Goal: Find specific page/section: Find specific page/section

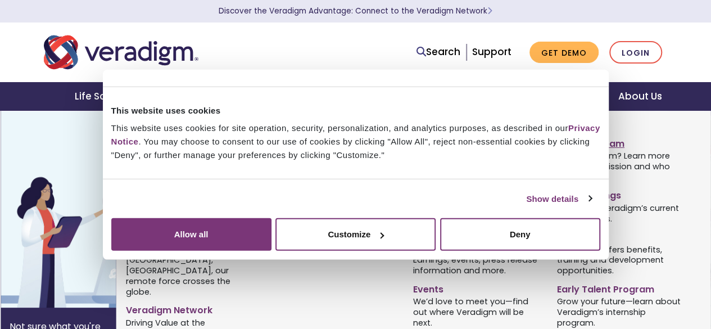
click at [583, 148] on link "Join Our Team" at bounding box center [620, 142] width 127 height 16
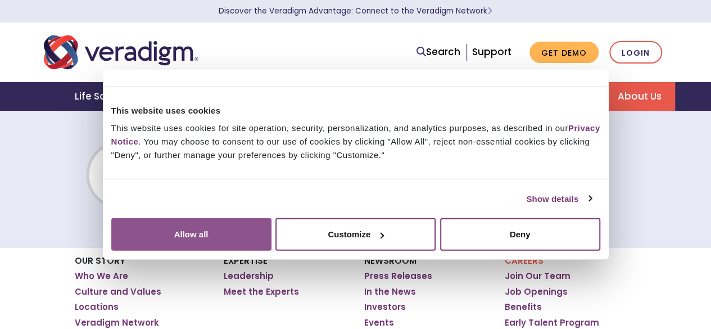
click at [271, 218] on button "Allow all" at bounding box center [191, 234] width 160 height 33
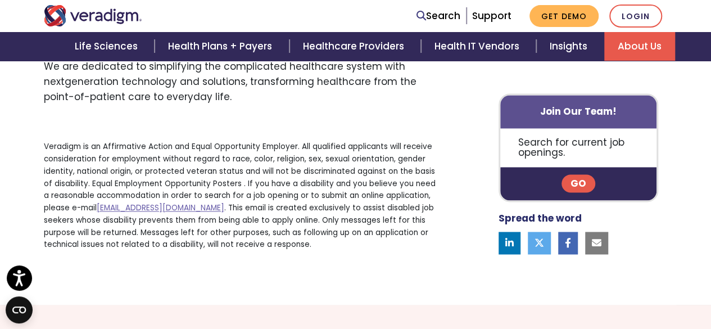
scroll to position [809, 0]
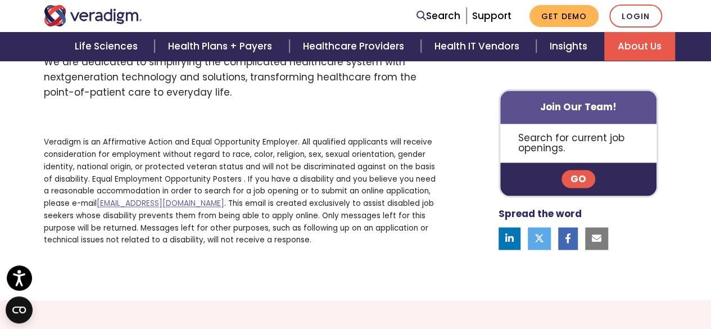
click at [572, 188] on link "Go" at bounding box center [579, 179] width 34 height 18
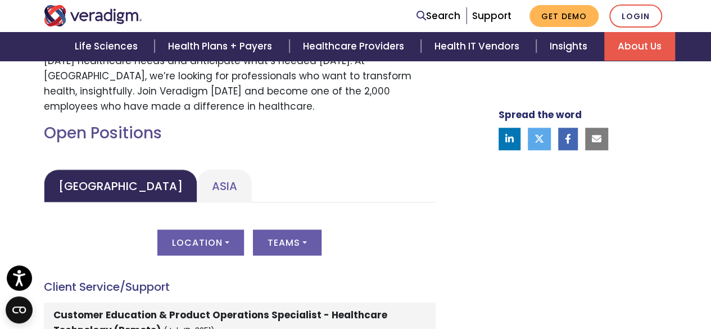
scroll to position [549, 0]
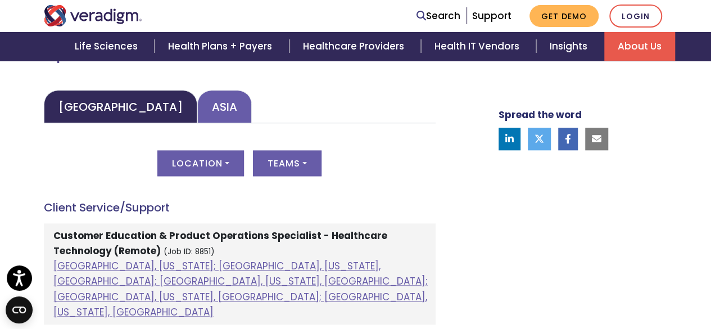
click at [197, 105] on link "Asia" at bounding box center [224, 106] width 55 height 33
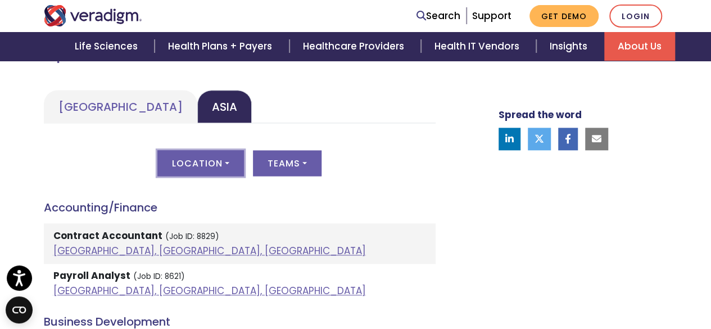
click at [225, 164] on button "Location" at bounding box center [200, 163] width 87 height 26
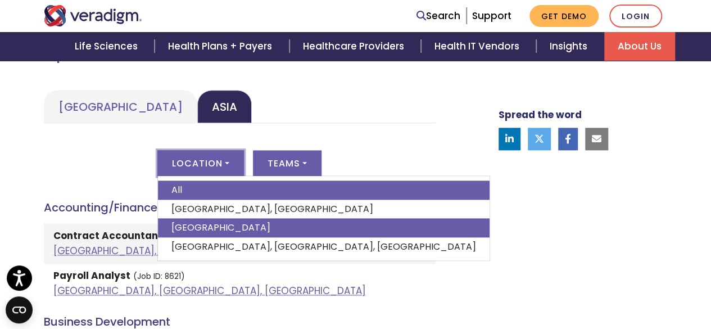
click at [209, 221] on link "India" at bounding box center [324, 227] width 332 height 19
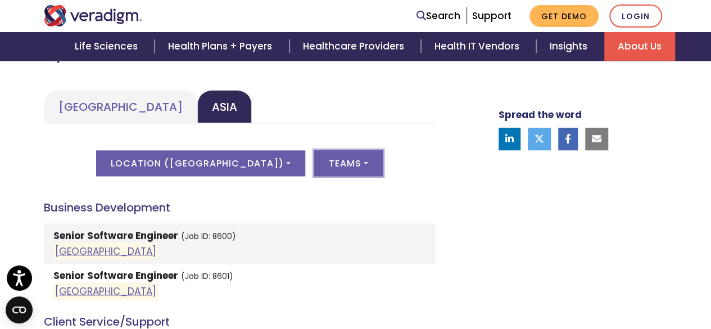
click at [331, 159] on button "Teams" at bounding box center [348, 163] width 69 height 26
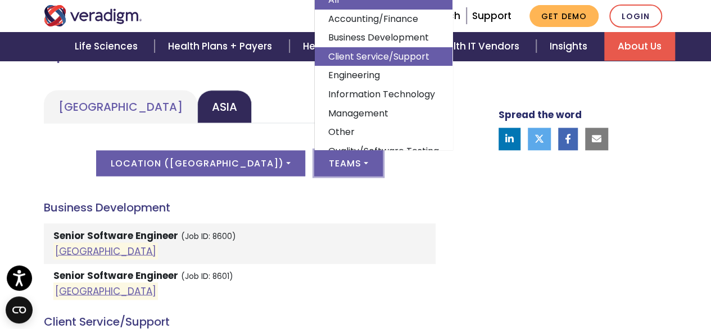
click at [372, 60] on link "Client Service/Support" at bounding box center [384, 56] width 138 height 19
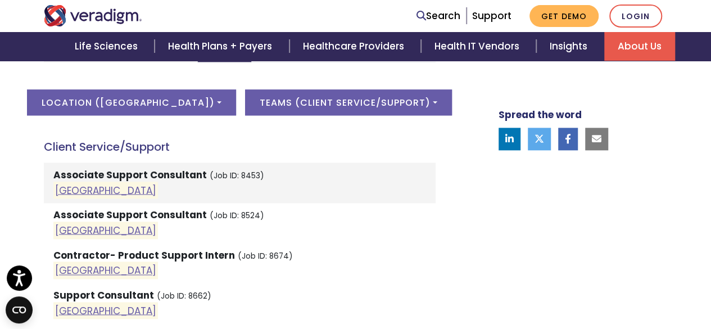
scroll to position [635, 0]
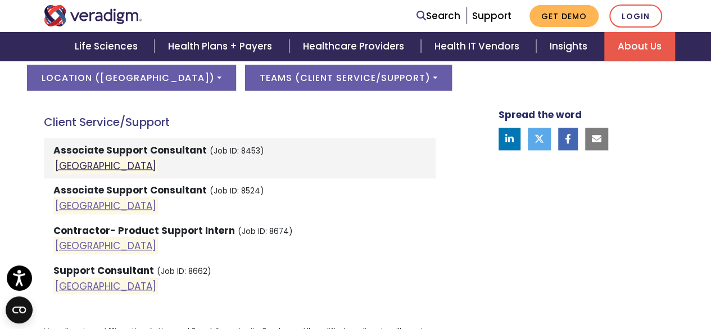
click at [66, 162] on link "India" at bounding box center [105, 165] width 101 height 13
click at [58, 204] on link "India" at bounding box center [105, 204] width 101 height 13
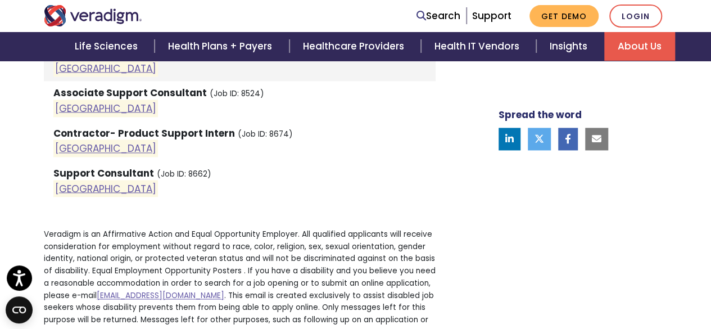
scroll to position [733, 0]
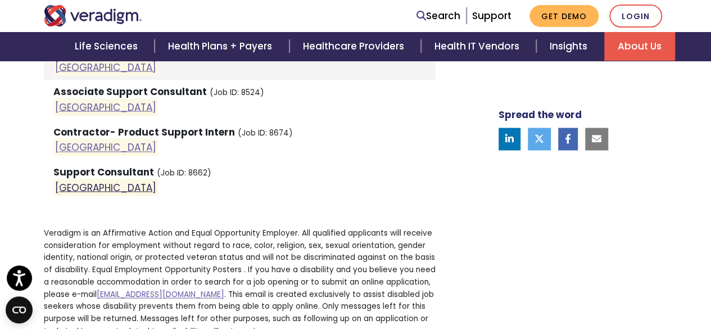
click at [70, 188] on link "India" at bounding box center [105, 186] width 101 height 13
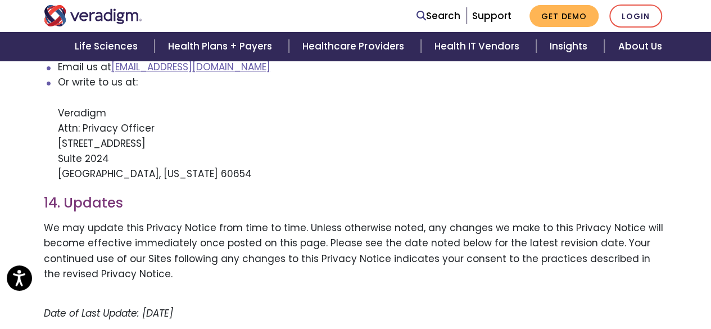
scroll to position [2500, 0]
